Goal: Book appointment/travel/reservation

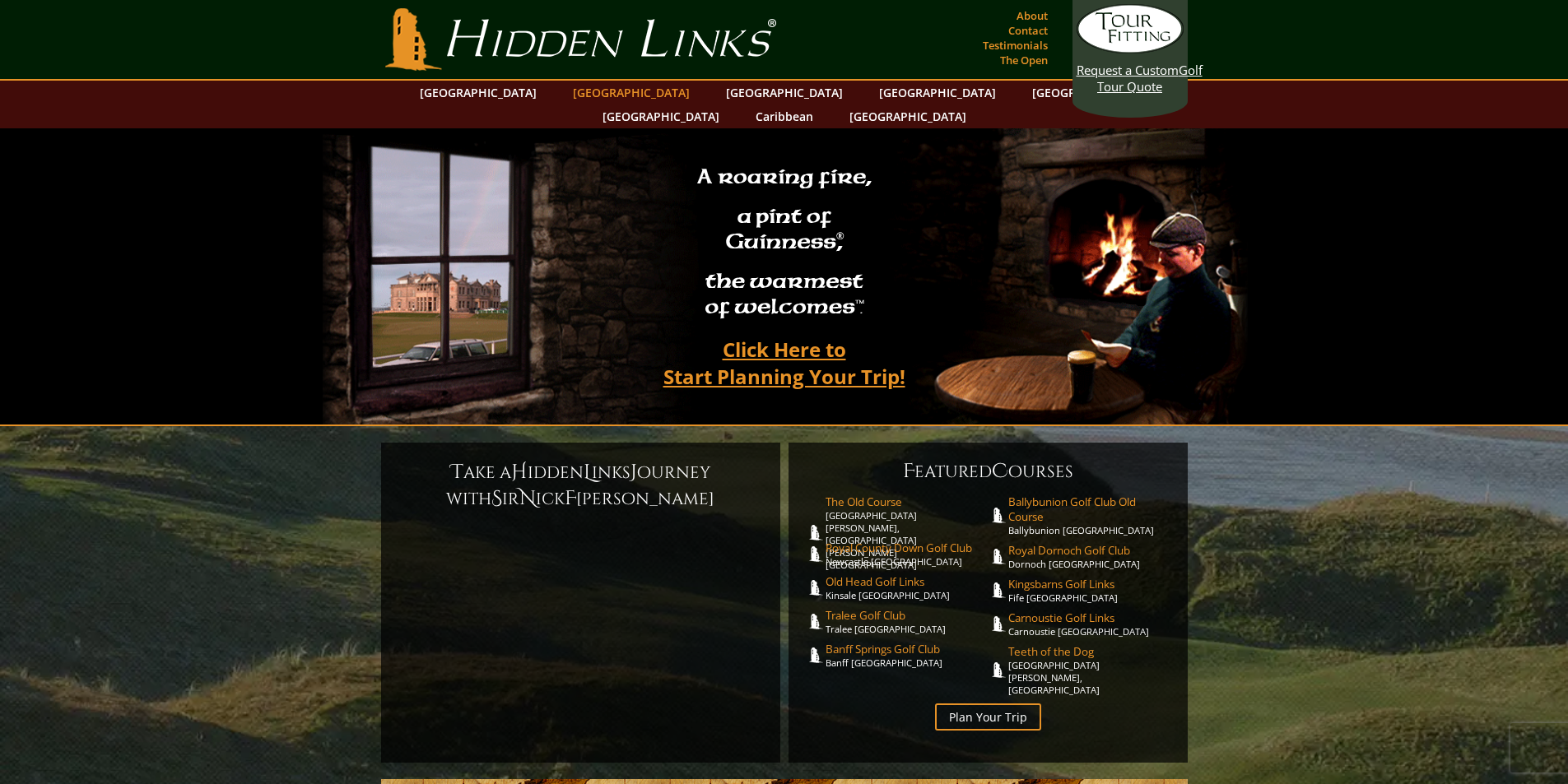
click at [591, 88] on link "[GEOGRAPHIC_DATA]" at bounding box center [631, 92] width 133 height 24
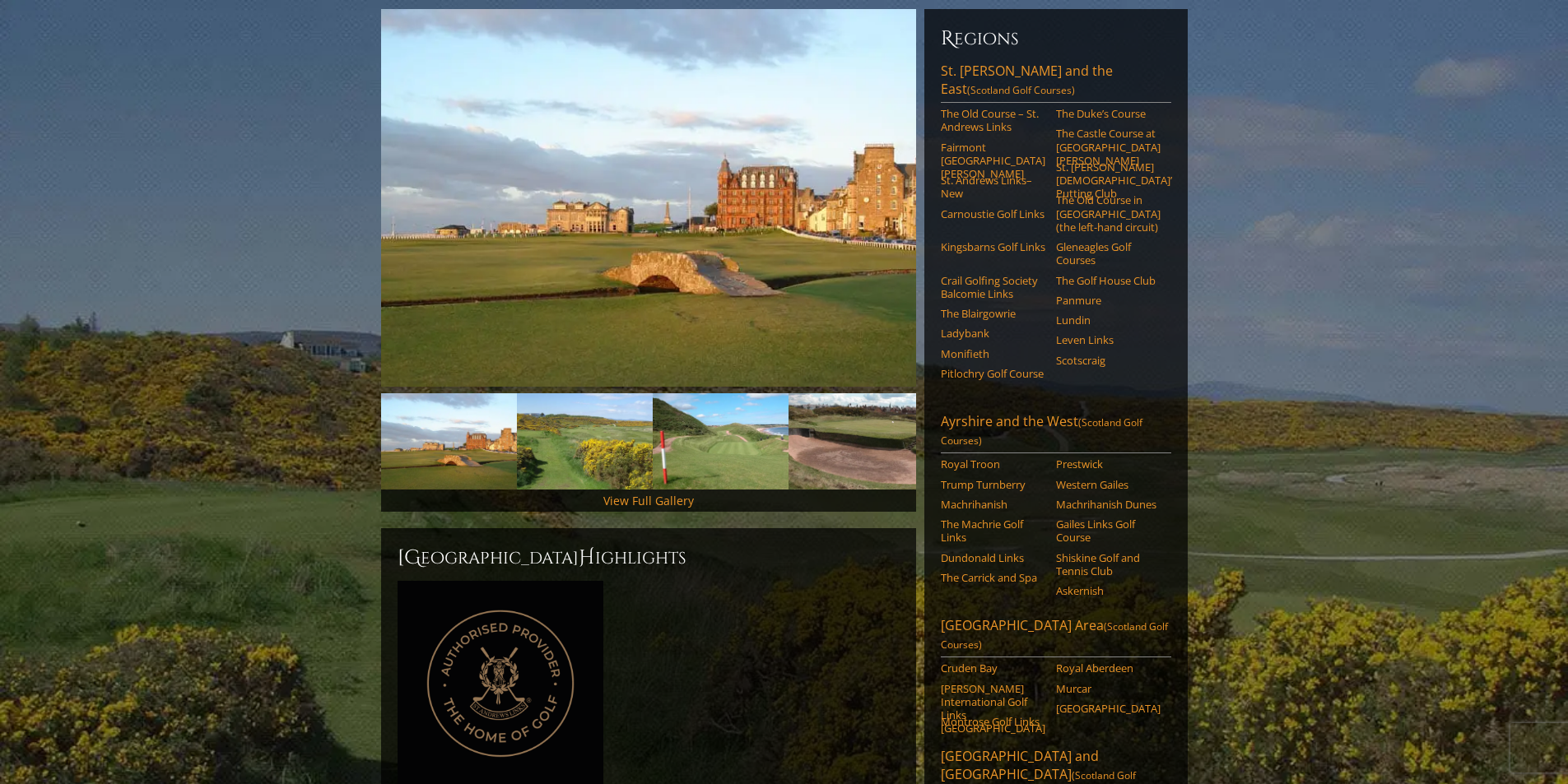
scroll to position [165, 0]
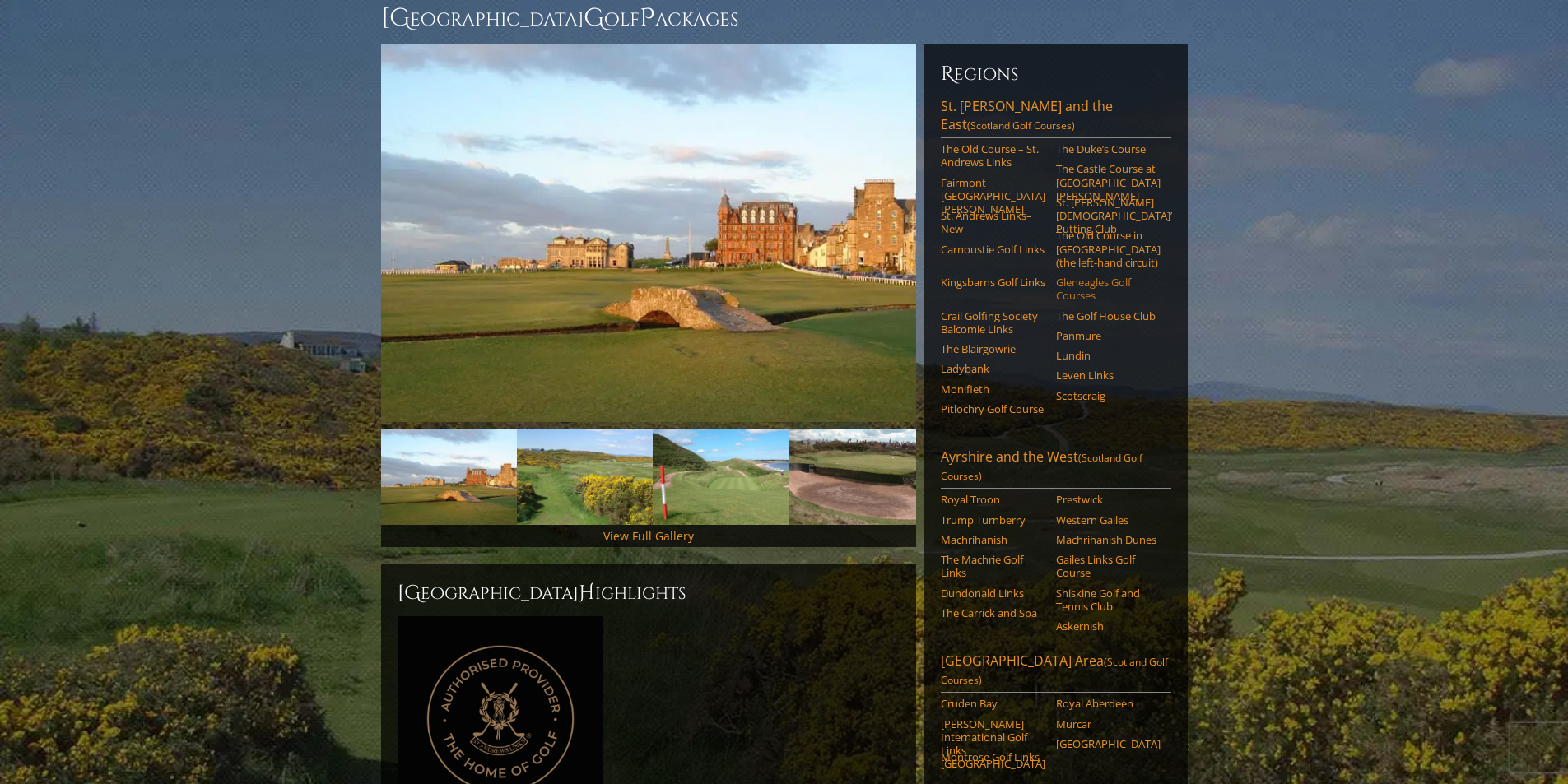
click at [1085, 276] on link "Gleneagles Golf Courses" at bounding box center [1108, 289] width 105 height 27
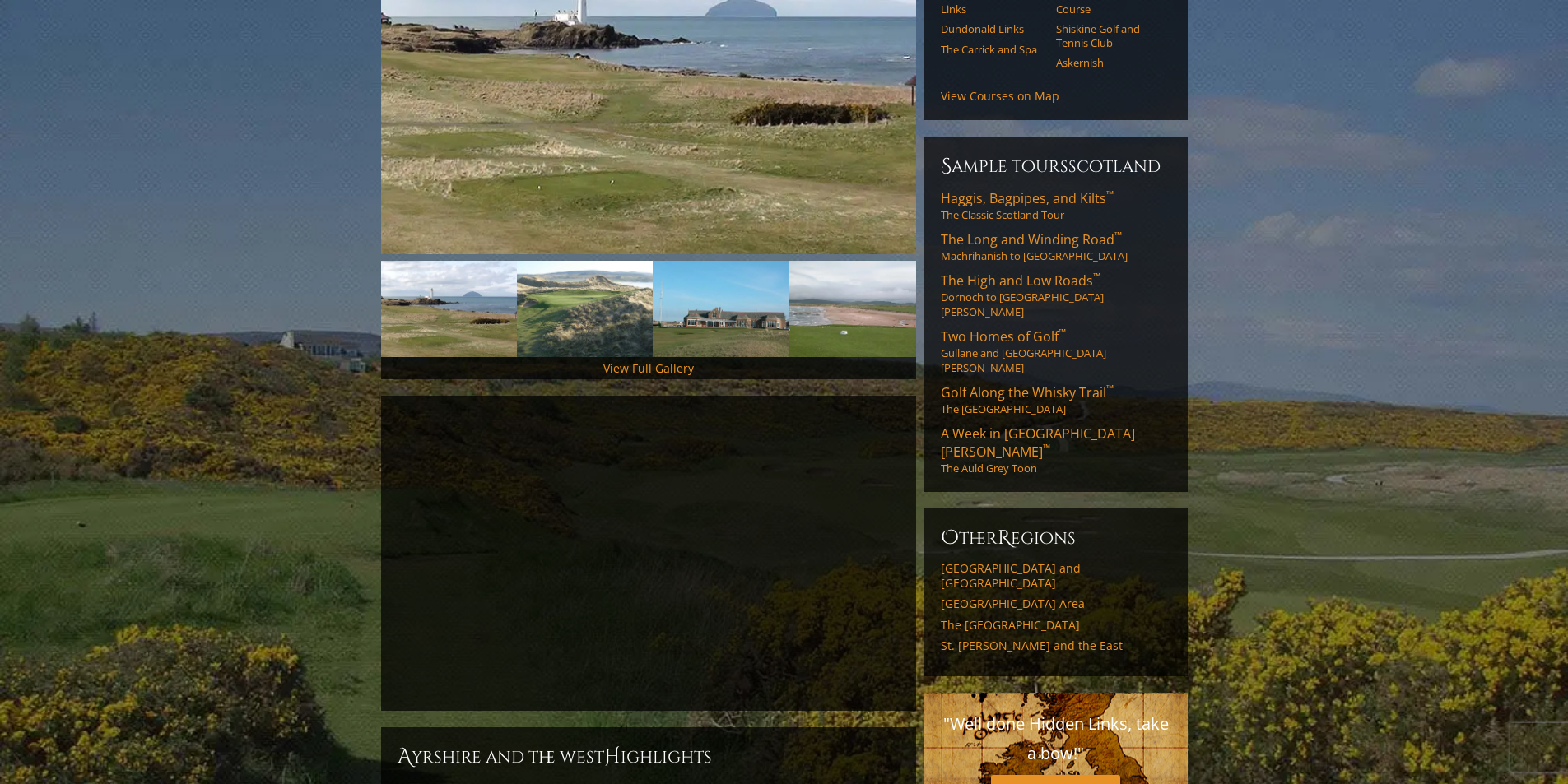
scroll to position [336, 0]
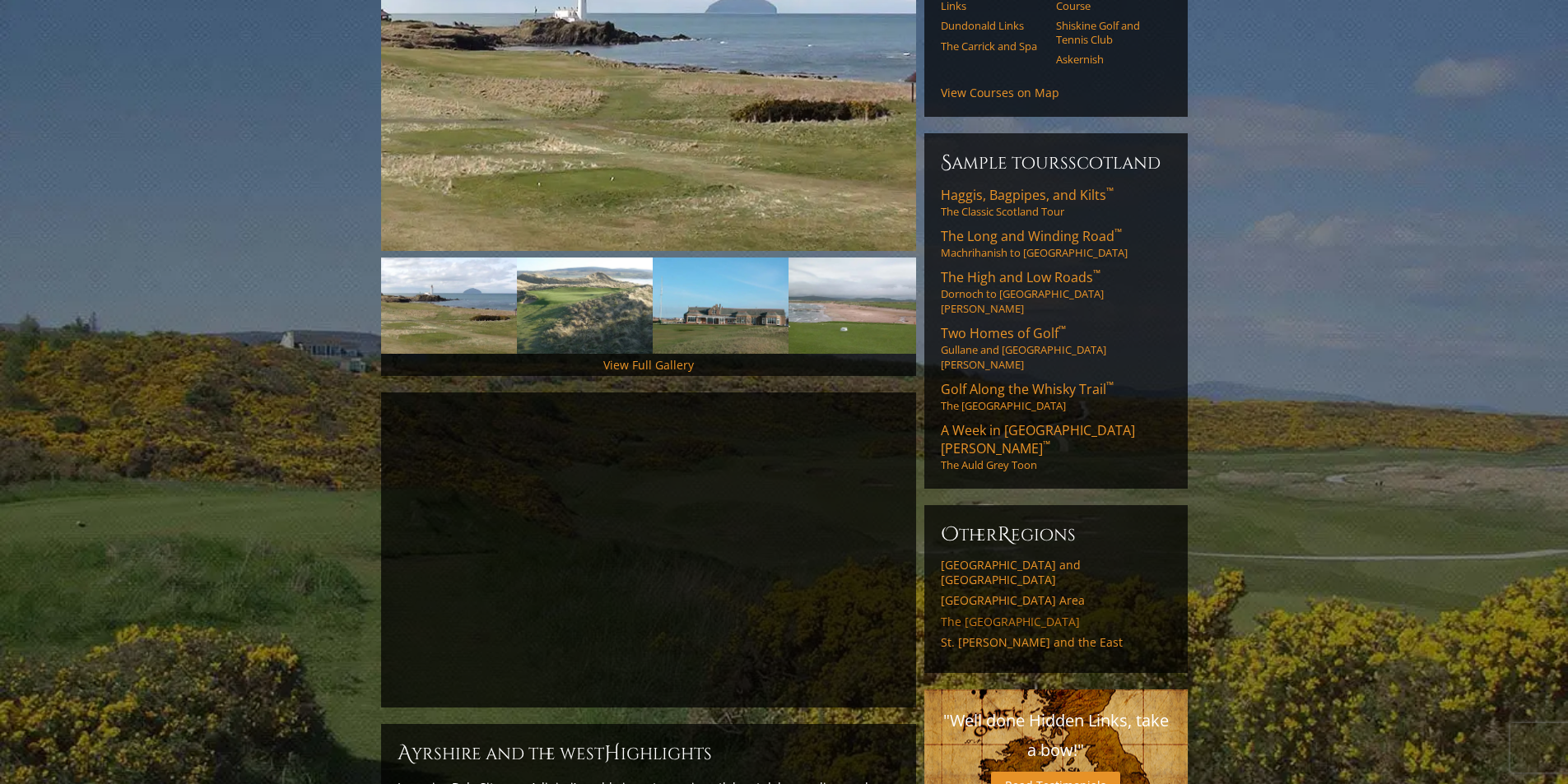
click at [1041, 615] on link "The [GEOGRAPHIC_DATA]" at bounding box center [1056, 622] width 231 height 15
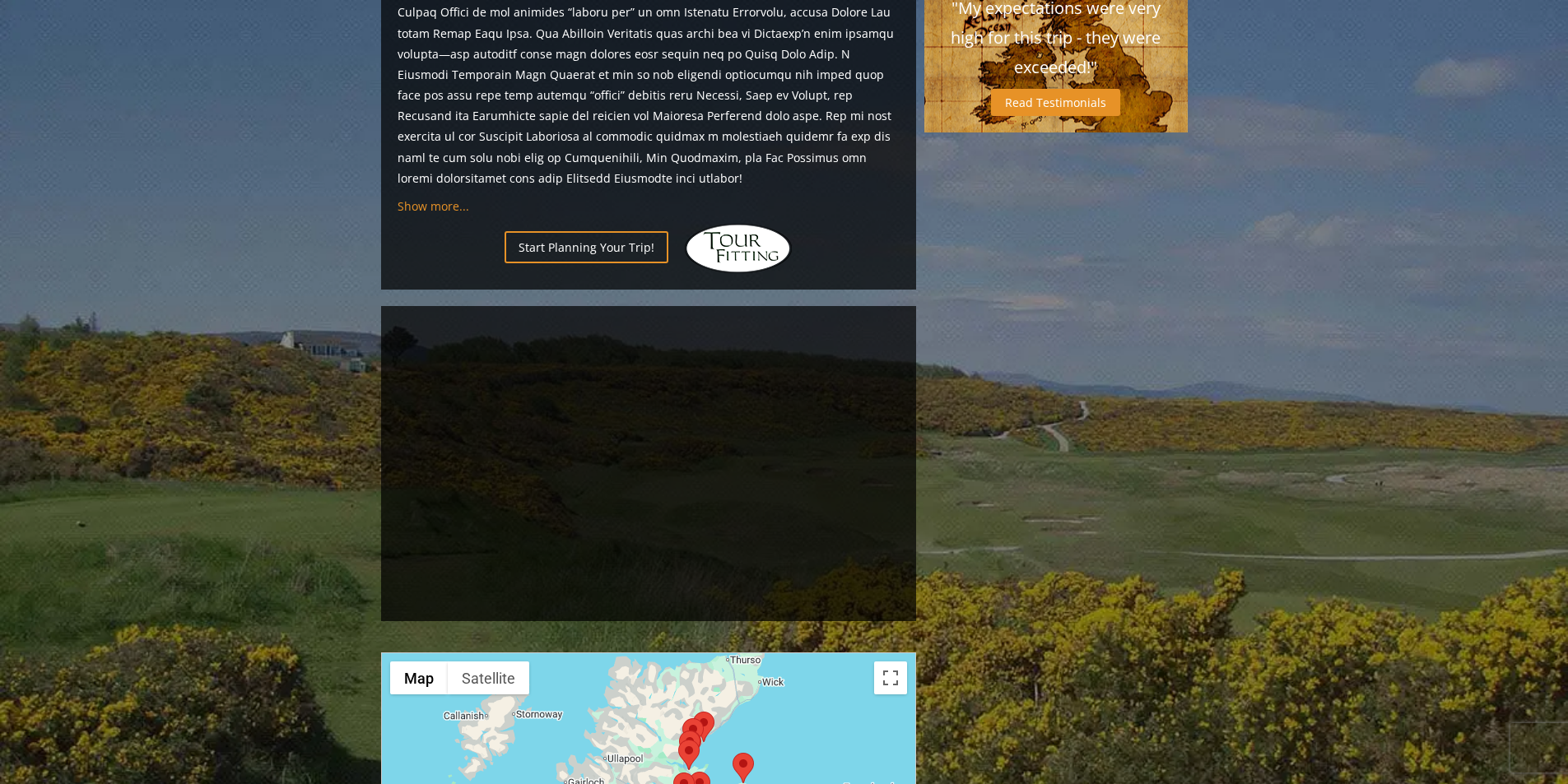
scroll to position [1070, 0]
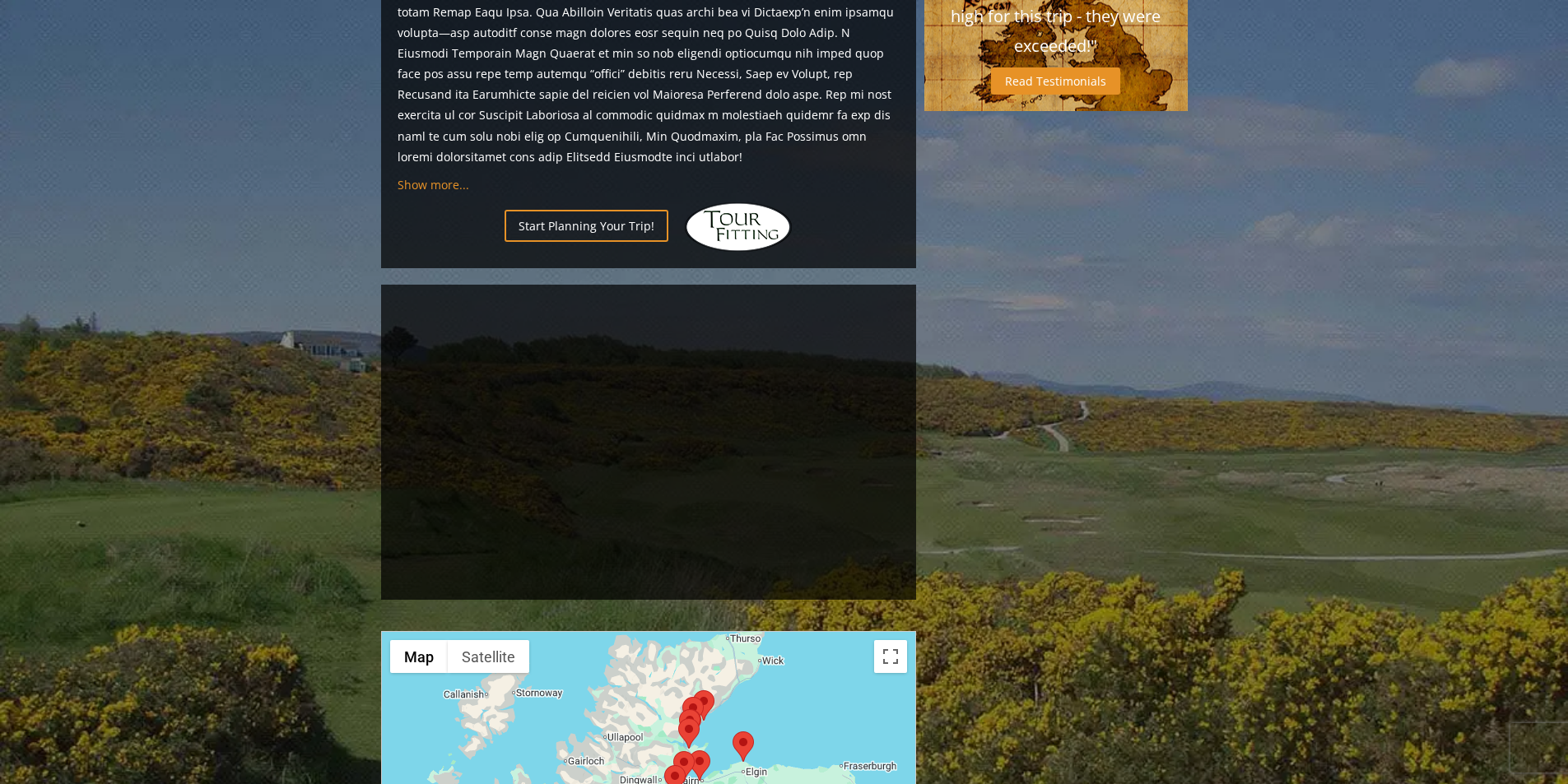
click at [1050, 334] on div "Previous Next Previous Next View Full Gallery The Scottish Highlands H" at bounding box center [784, 352] width 815 height 2427
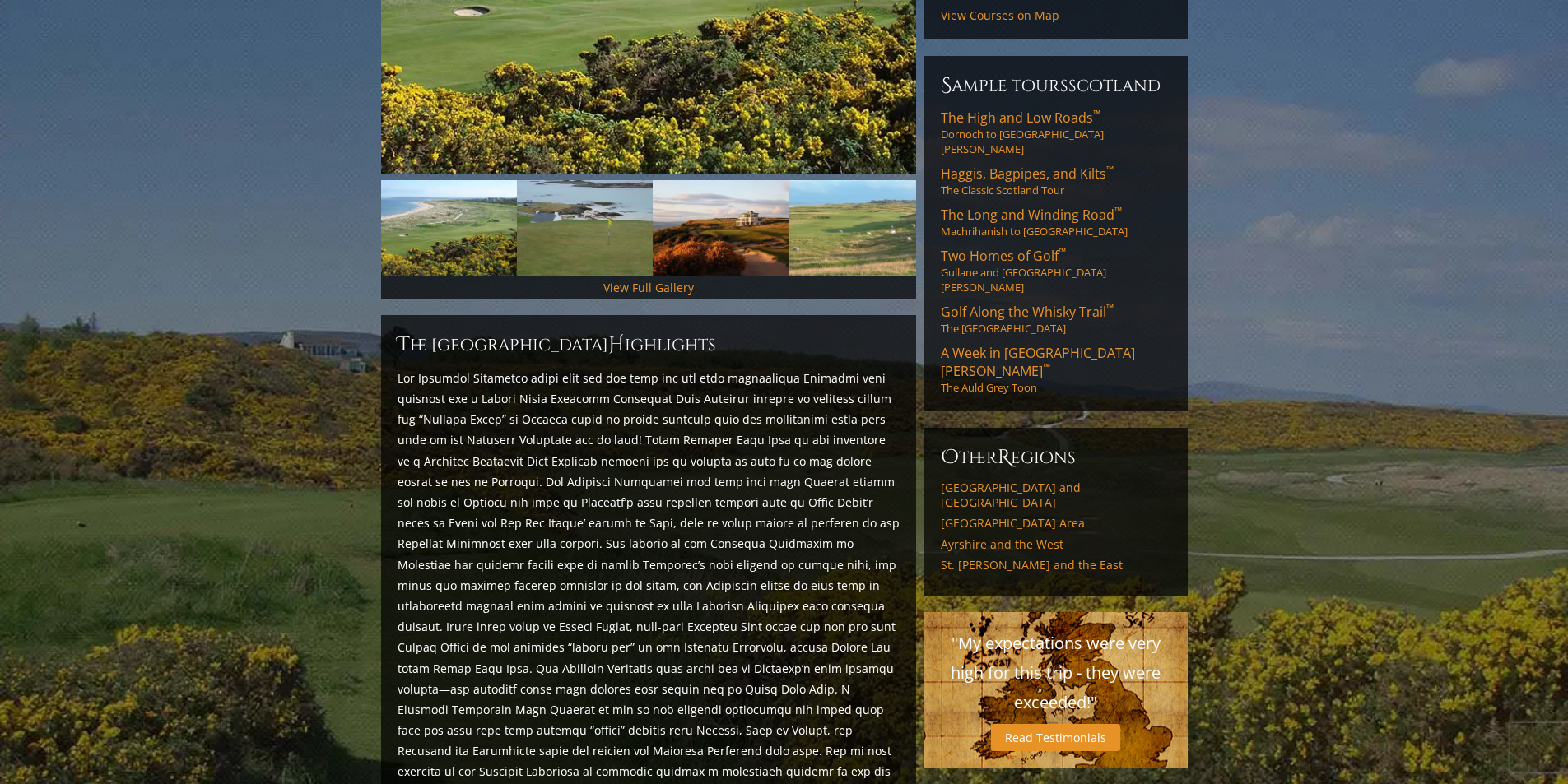
scroll to position [82, 0]
